Goal: Task Accomplishment & Management: Use online tool/utility

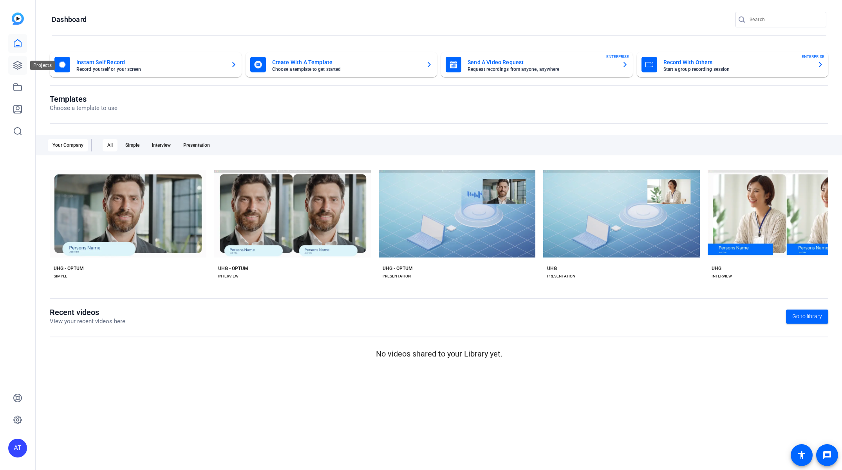
click at [14, 70] on link at bounding box center [17, 65] width 19 height 19
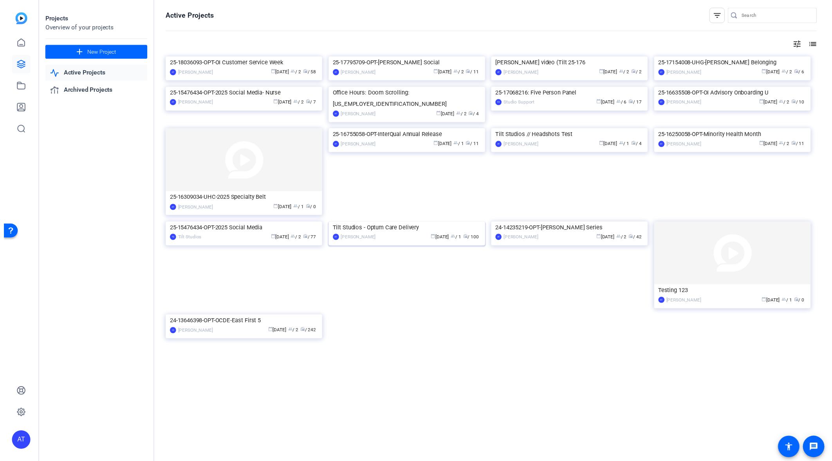
scroll to position [100, 0]
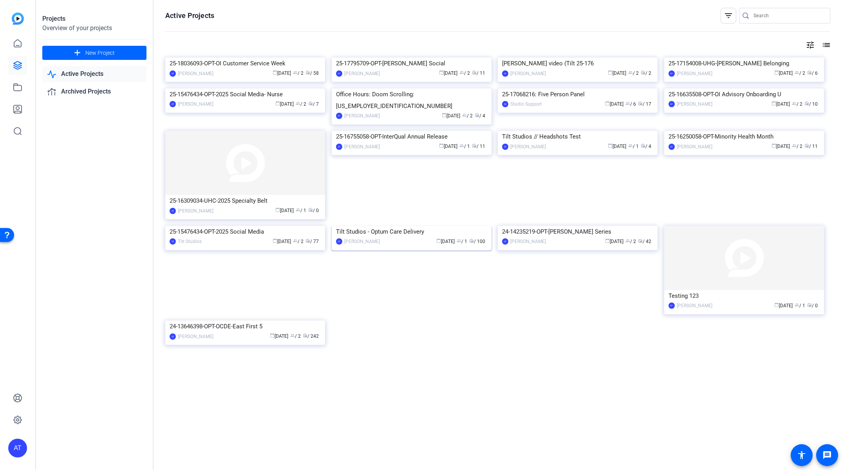
click at [392, 226] on img at bounding box center [412, 226] width 160 height 0
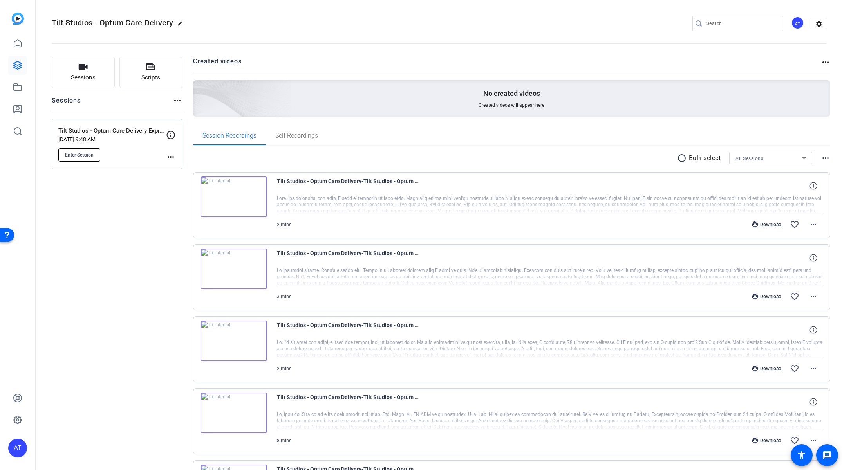
click at [89, 156] on span "Enter Session" at bounding box center [79, 155] width 29 height 6
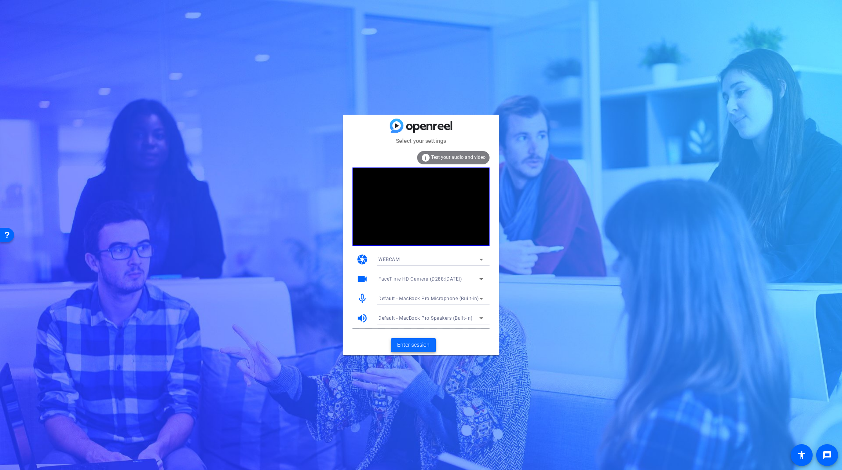
click at [416, 343] on span "Enter session" at bounding box center [413, 345] width 33 height 8
